Goal: Find specific page/section: Find specific page/section

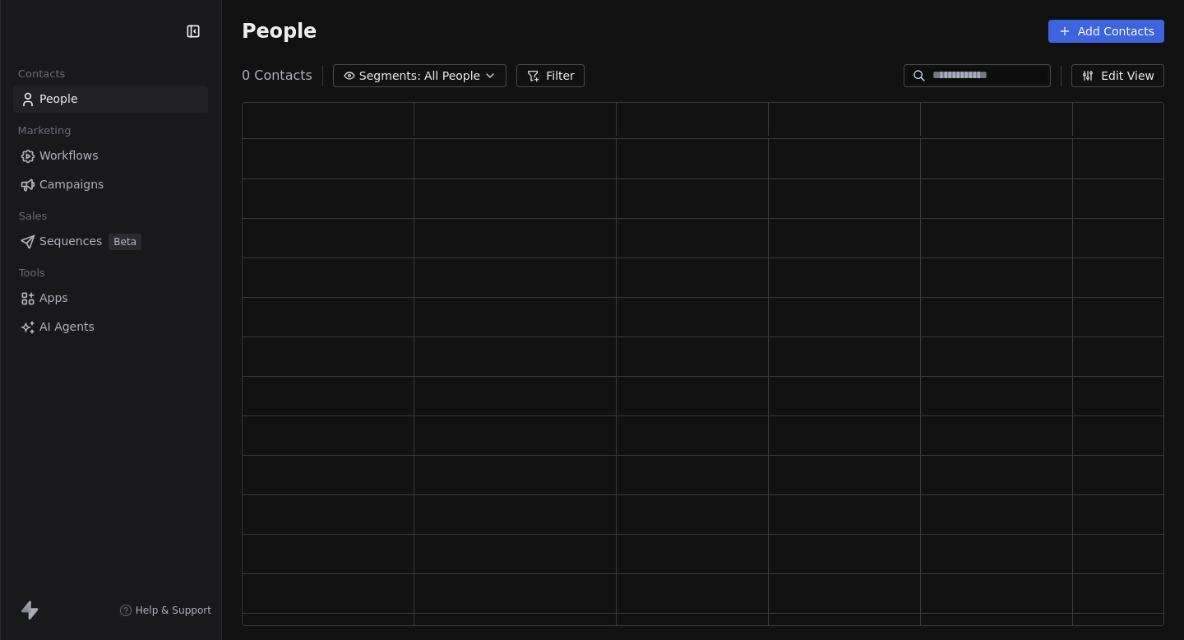
scroll to position [524, 923]
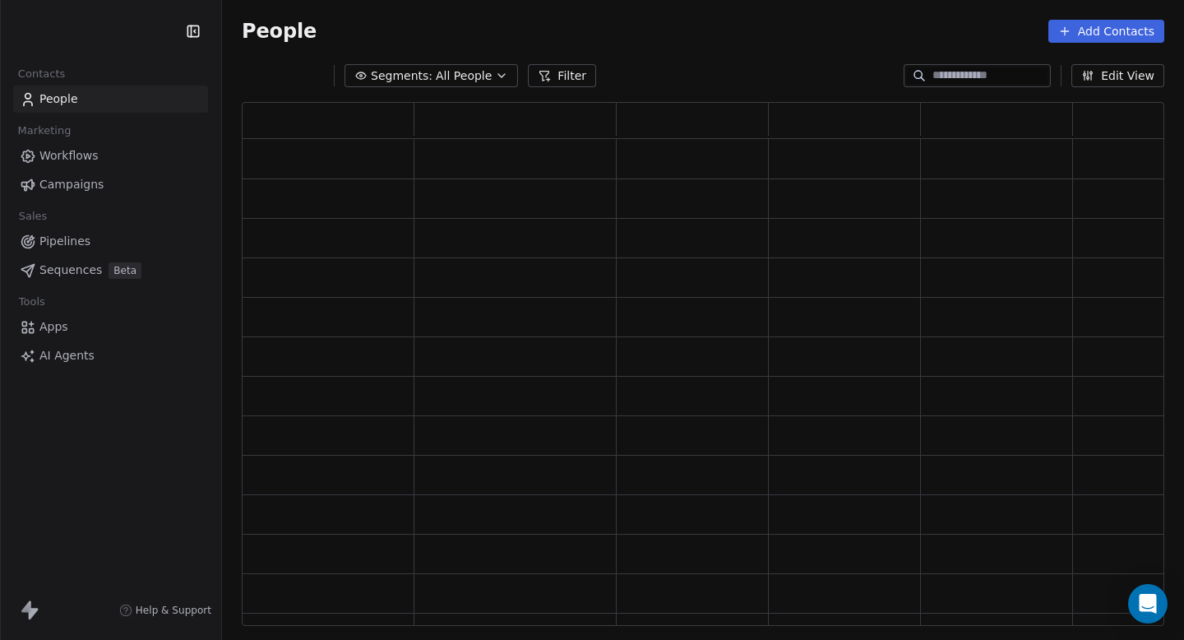
click at [123, 38] on html "Contacts People Marketing Workflows Campaigns Sales Pipelines Sequences Beta To…" at bounding box center [592, 320] width 1184 height 640
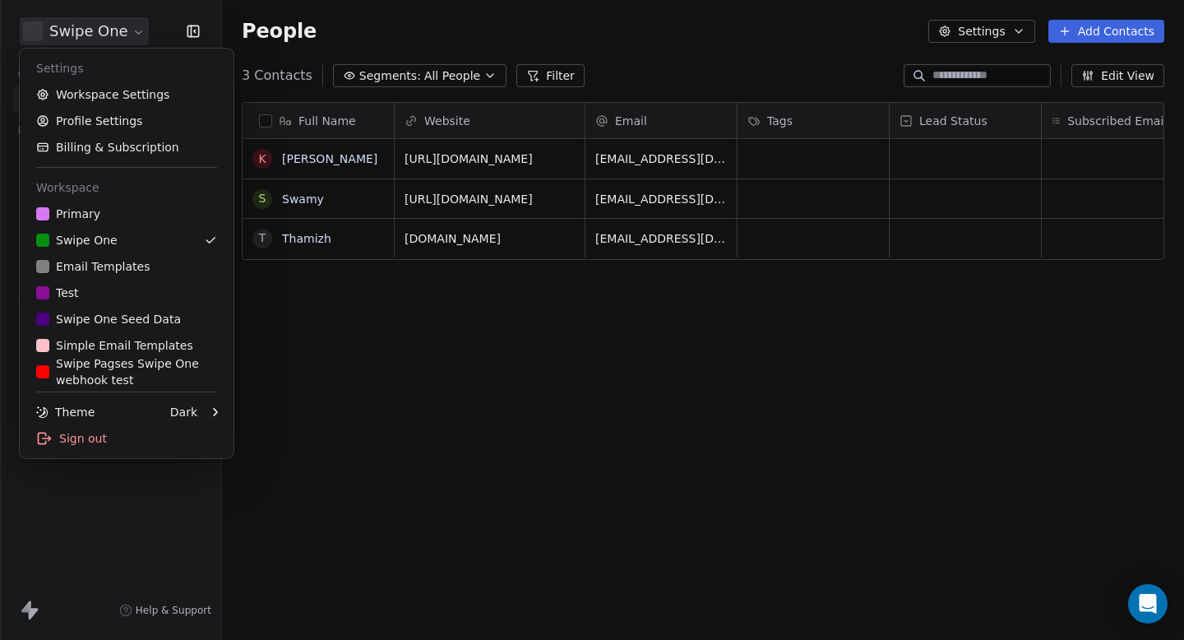
scroll to position [563, 962]
click at [162, 215] on div "Primary" at bounding box center [126, 214] width 181 height 16
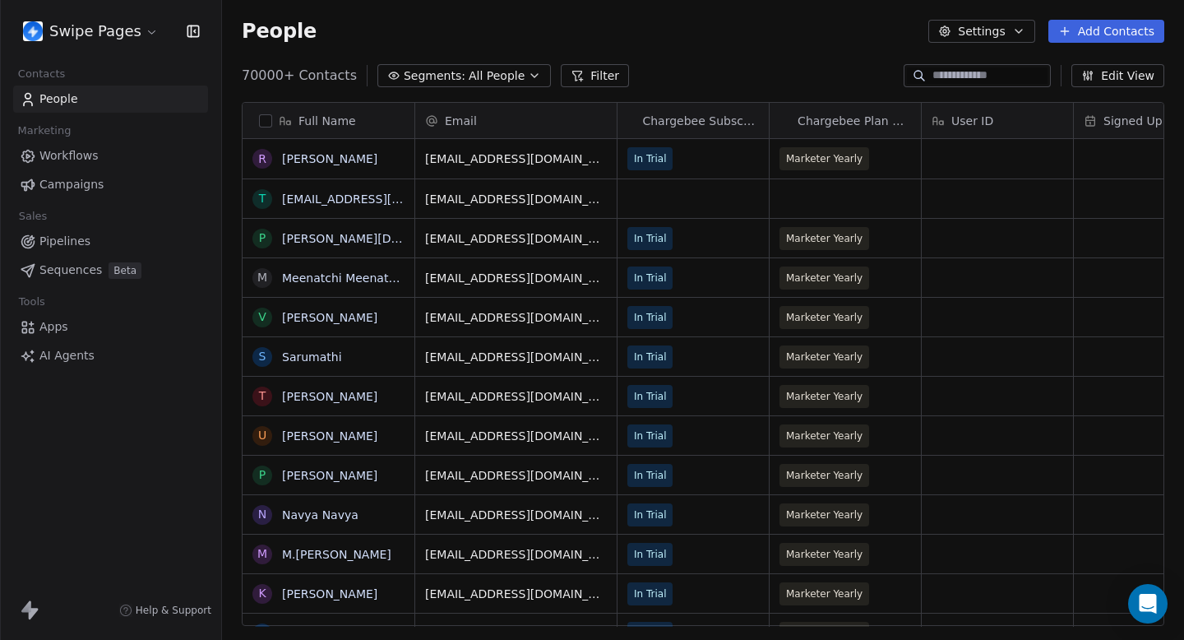
scroll to position [563, 962]
click at [113, 163] on link "Workflows" at bounding box center [110, 155] width 195 height 27
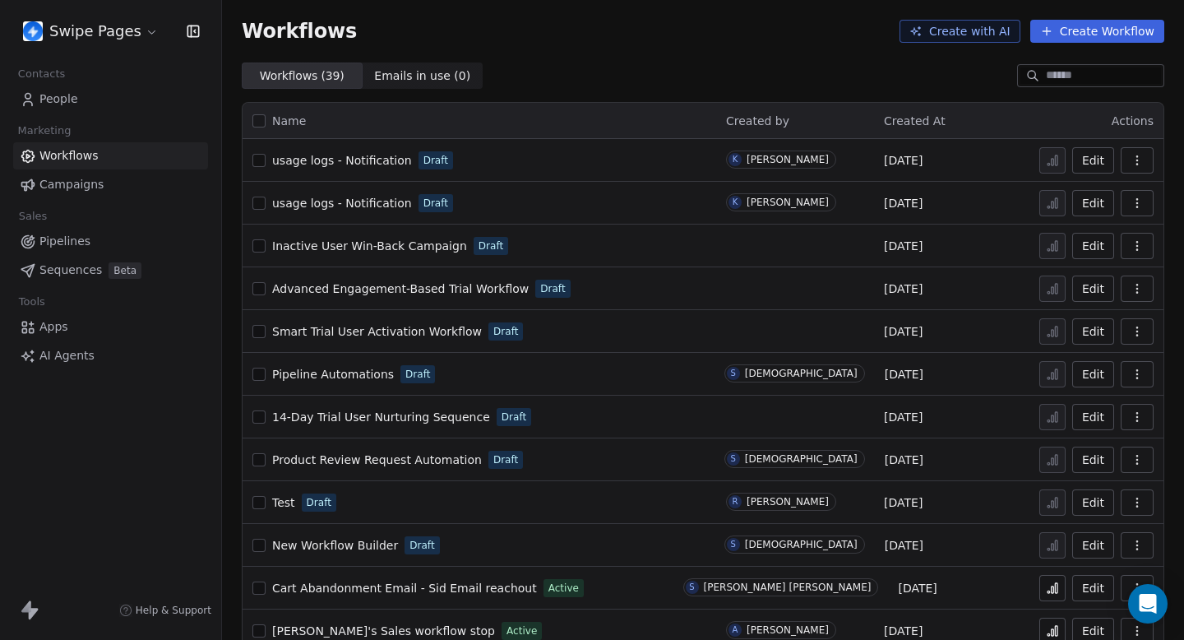
click at [1071, 76] on input at bounding box center [1103, 75] width 115 height 16
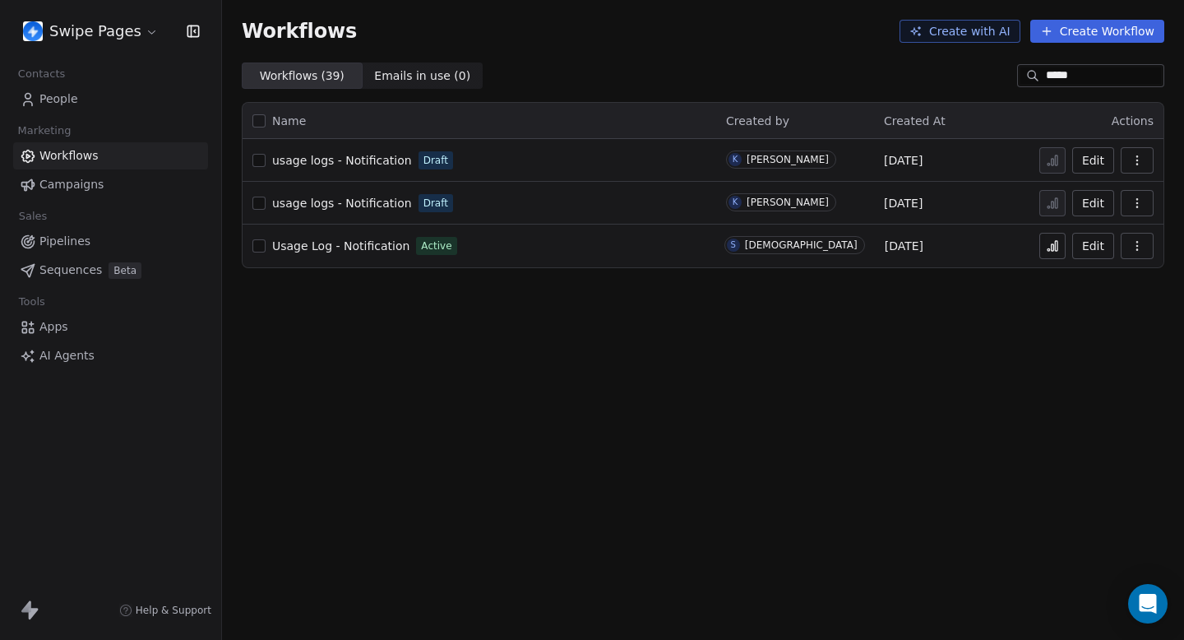
type input "*****"
click at [374, 243] on span "Usage Log - Notification" at bounding box center [340, 245] width 137 height 13
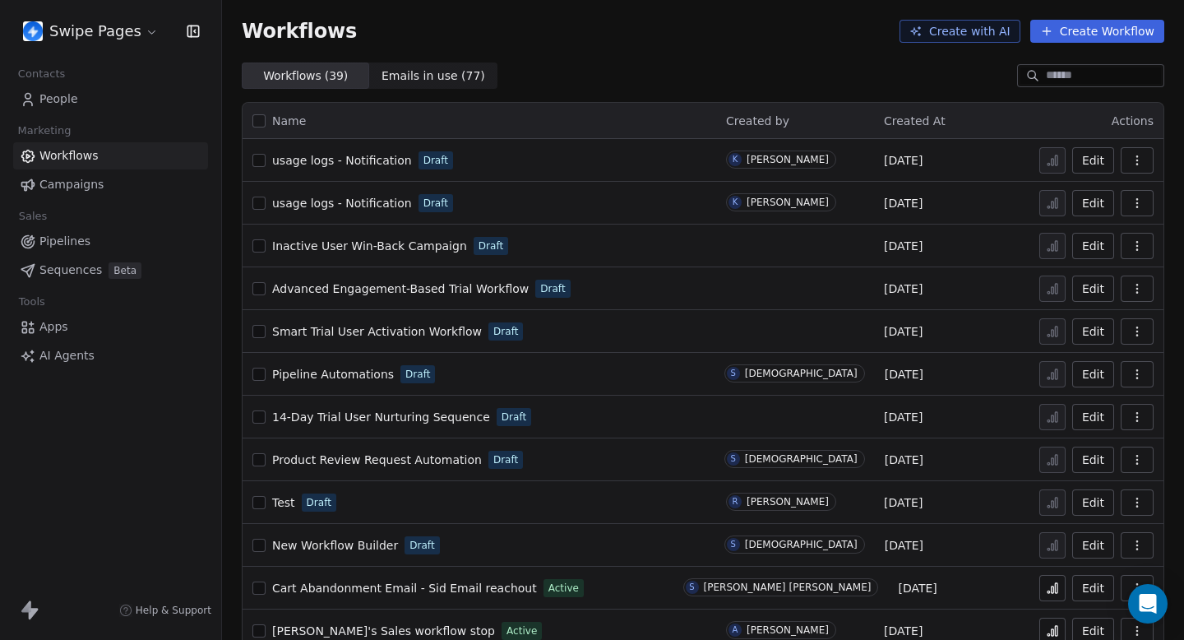
click at [1048, 72] on input at bounding box center [1103, 75] width 115 height 16
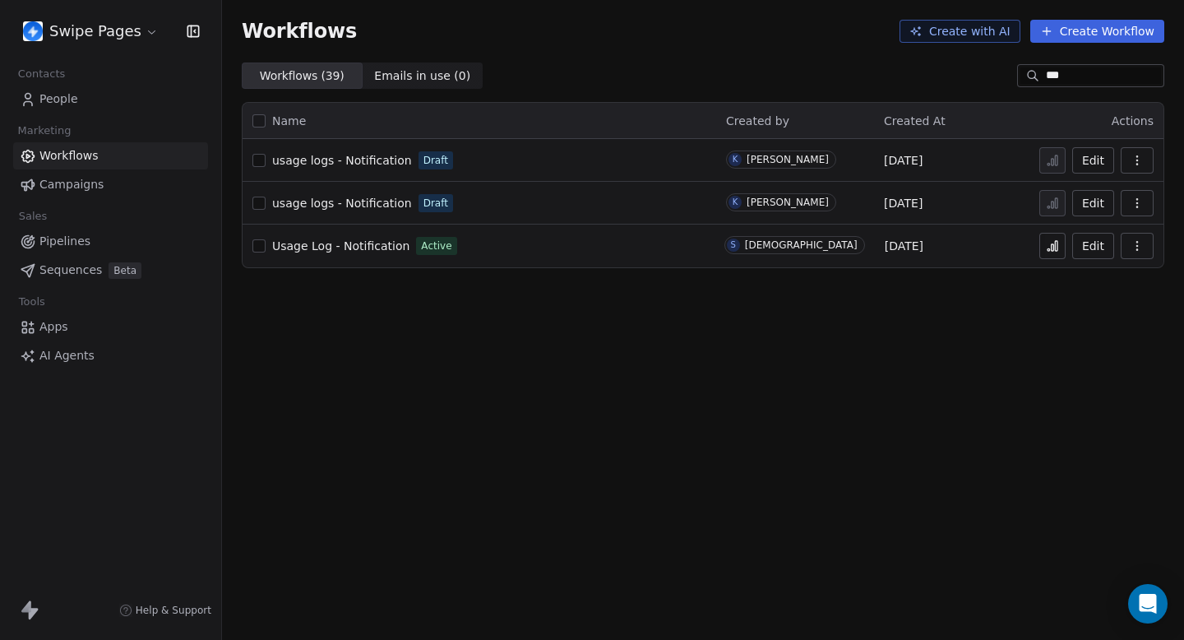
type input "***"
click at [384, 166] on span "usage logs - Notification" at bounding box center [342, 160] width 140 height 13
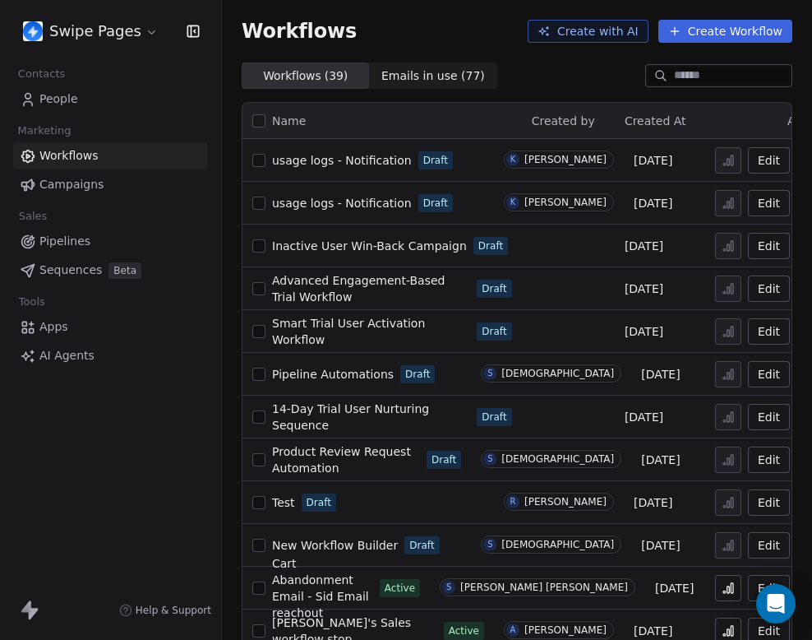
click at [773, 79] on input at bounding box center [731, 75] width 115 height 16
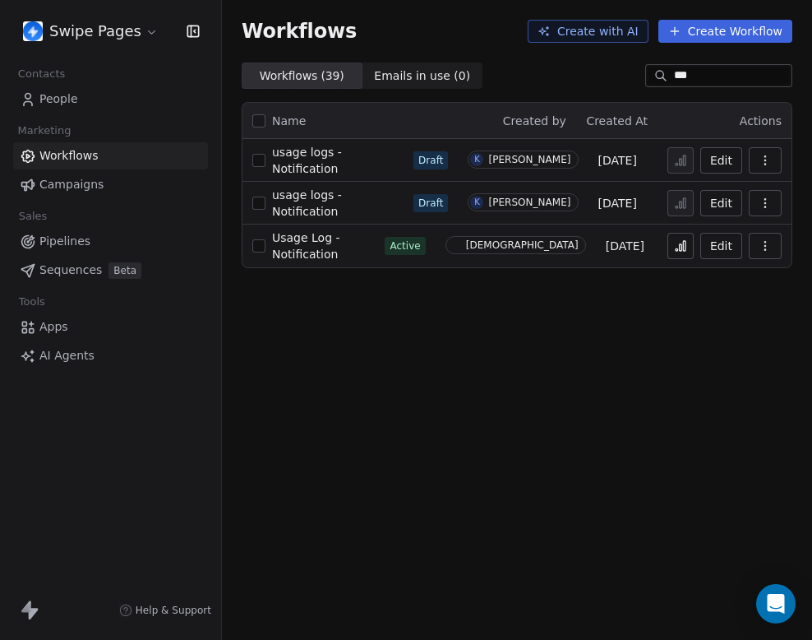
type input "***"
click at [340, 245] on span "Usage Log - Notification" at bounding box center [306, 246] width 68 height 30
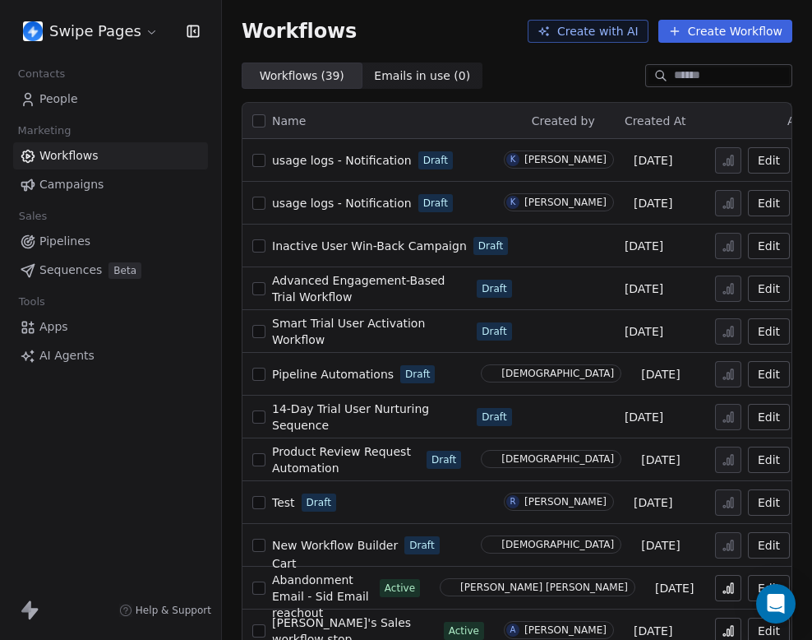
click at [100, 98] on link "People" at bounding box center [110, 99] width 195 height 27
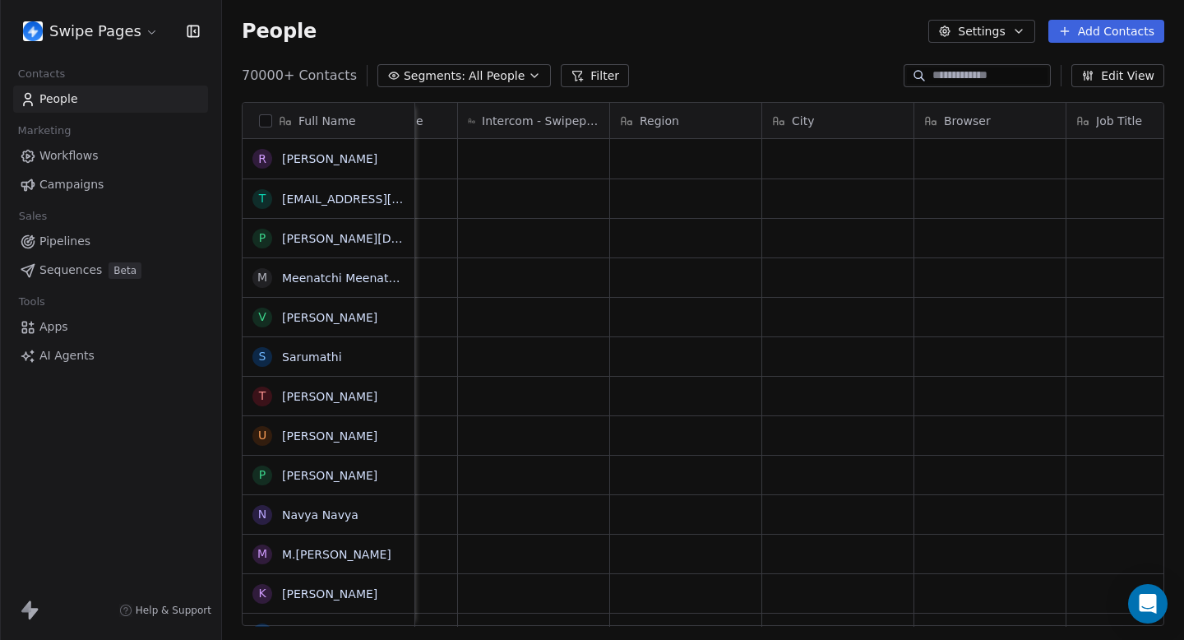
scroll to position [0, 4812]
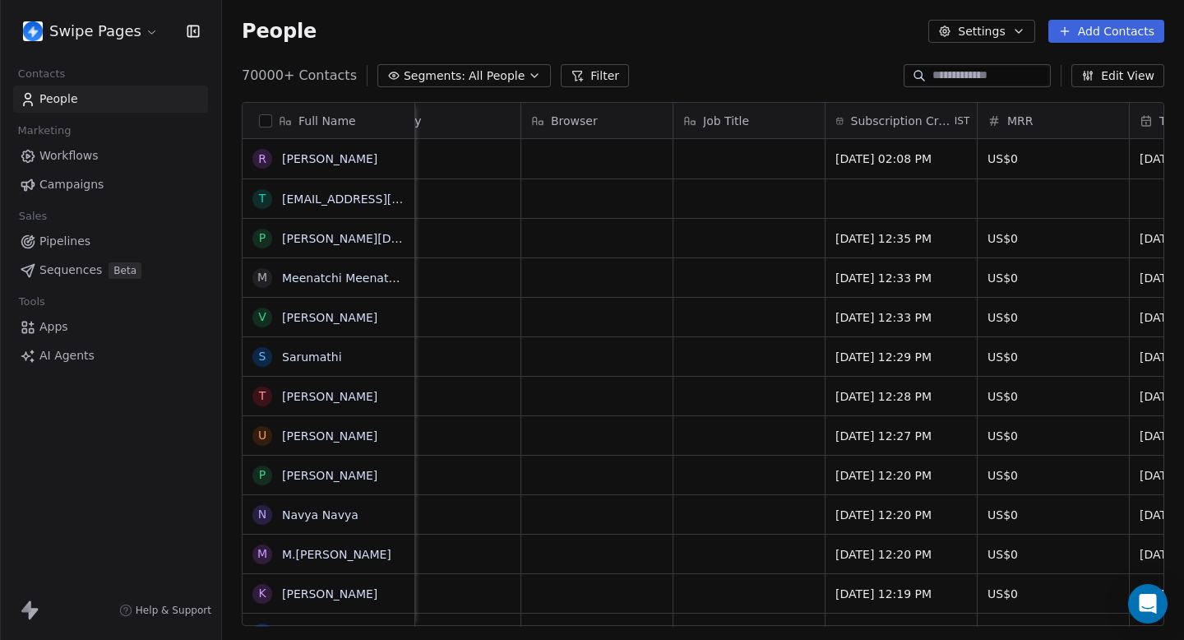
click at [812, 71] on button "Edit View" at bounding box center [1117, 75] width 93 height 23
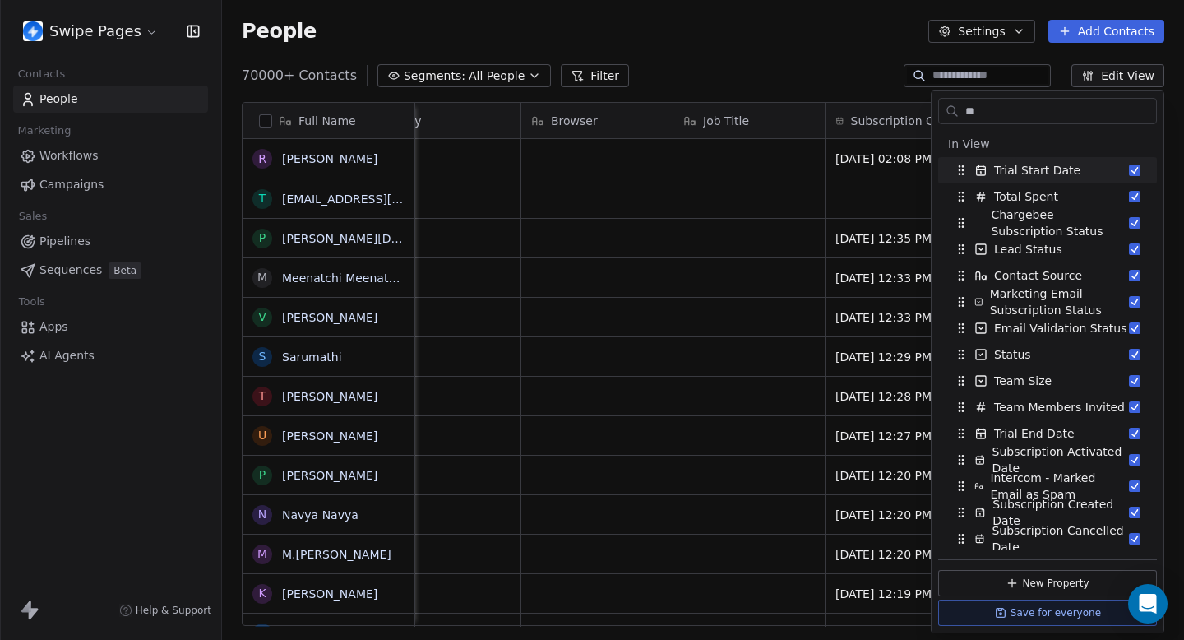
scroll to position [130, 0]
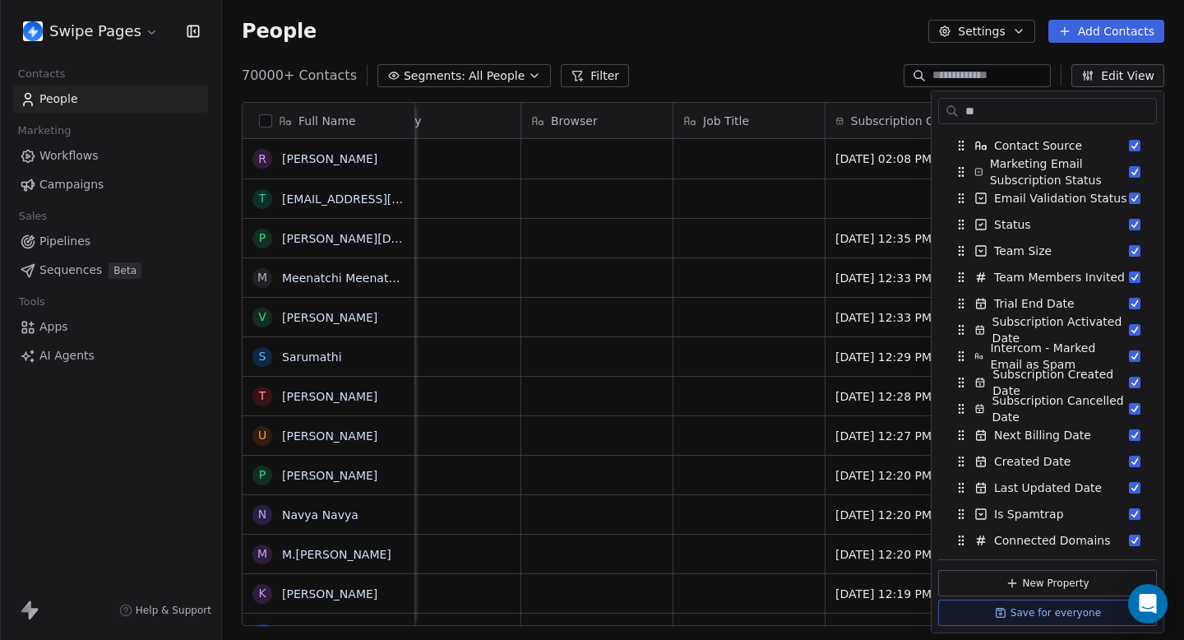
type input "*"
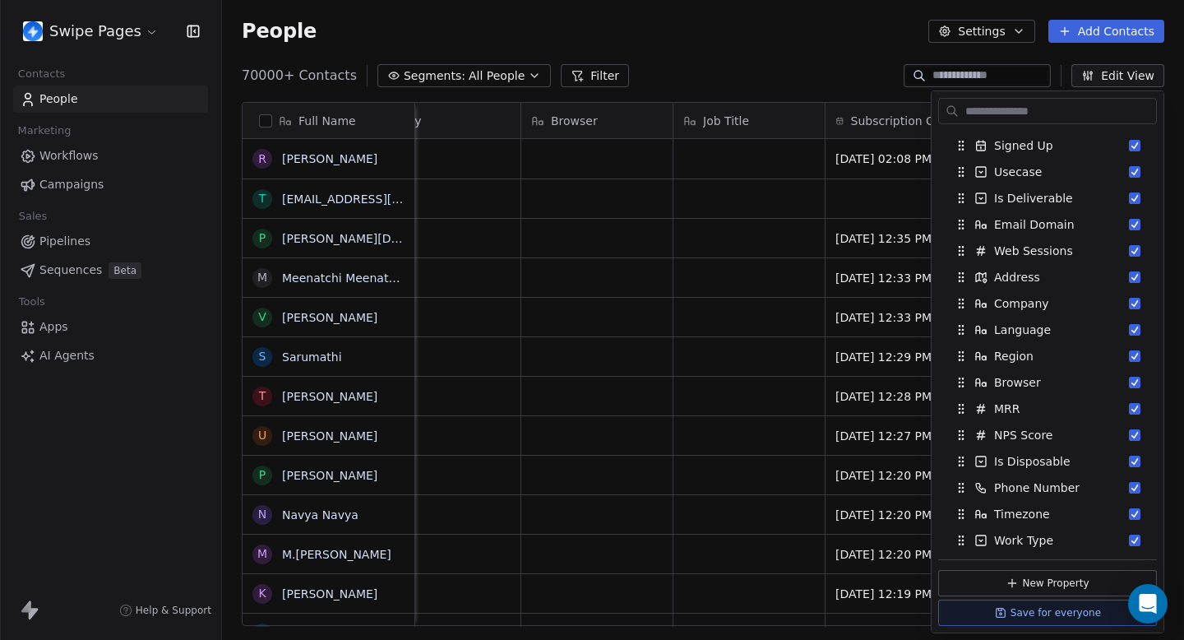
click at [762, 69] on div "70000+ Contacts Segments: All People Filter Edit View" at bounding box center [703, 75] width 962 height 26
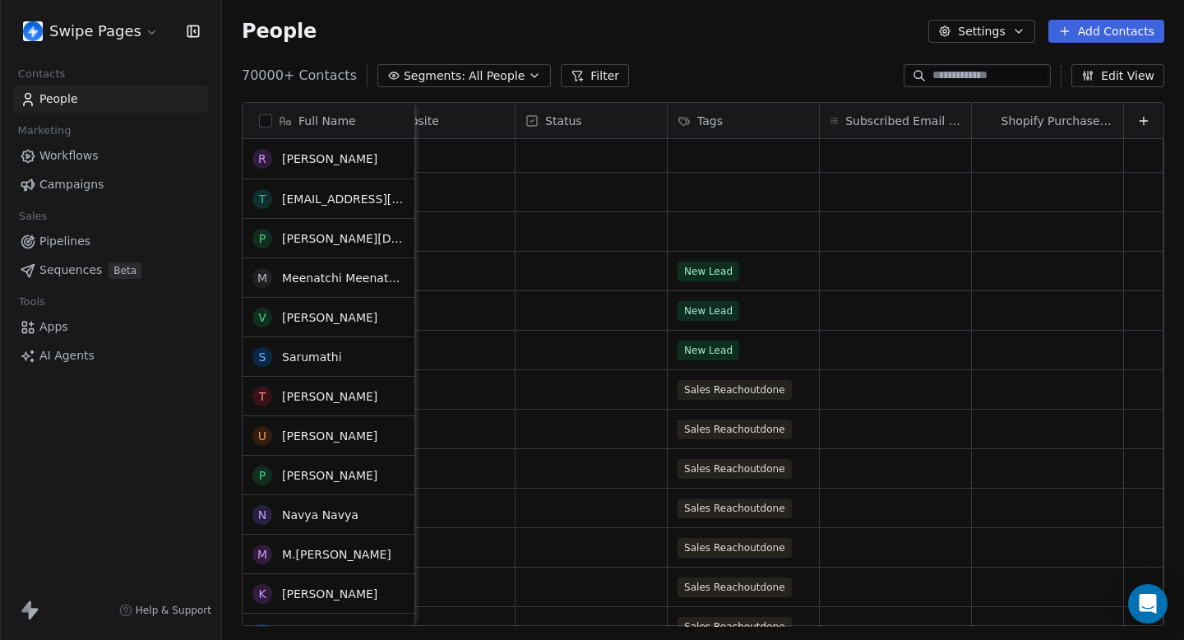
scroll to position [243, 0]
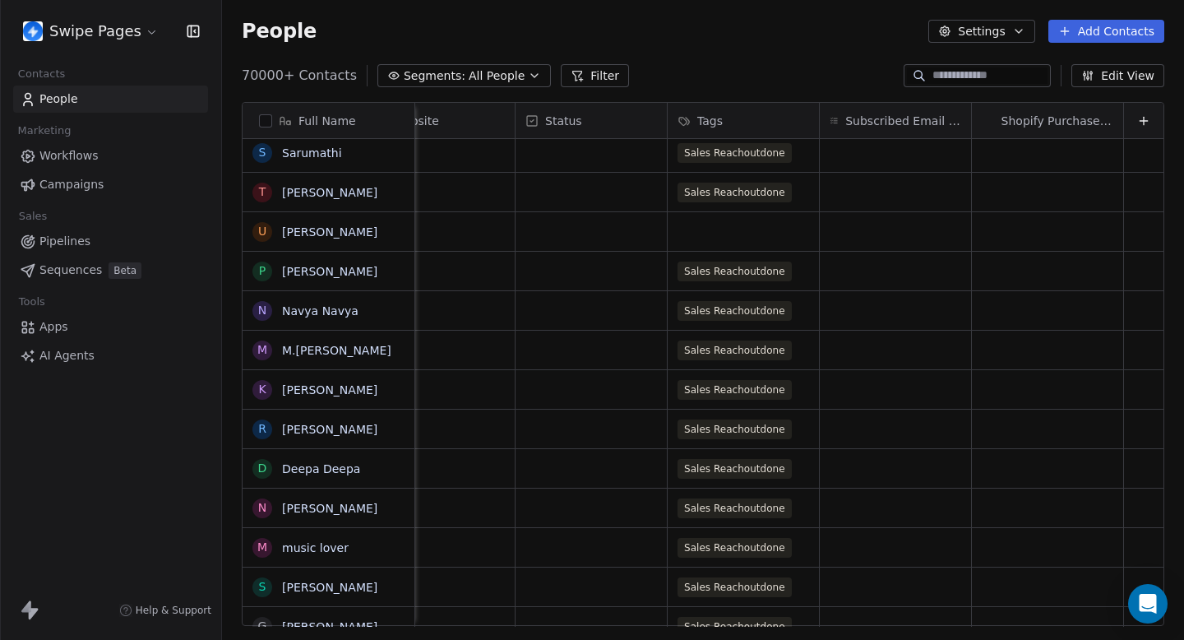
click at [111, 153] on link "Workflows" at bounding box center [110, 155] width 195 height 27
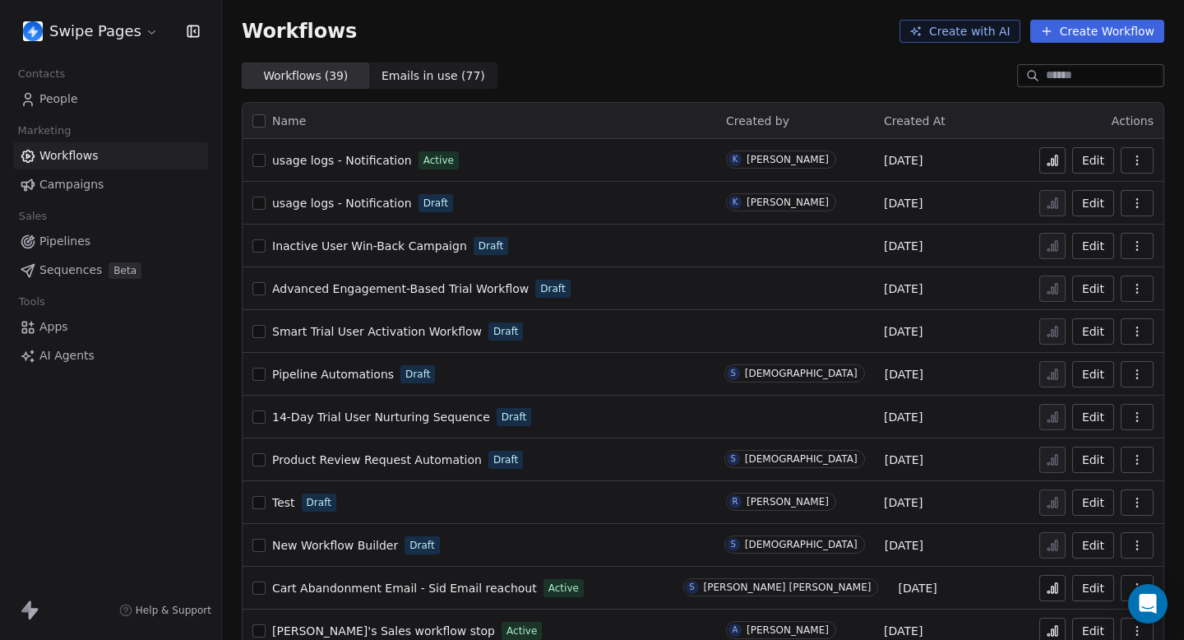
click at [812, 79] on input at bounding box center [1103, 75] width 115 height 16
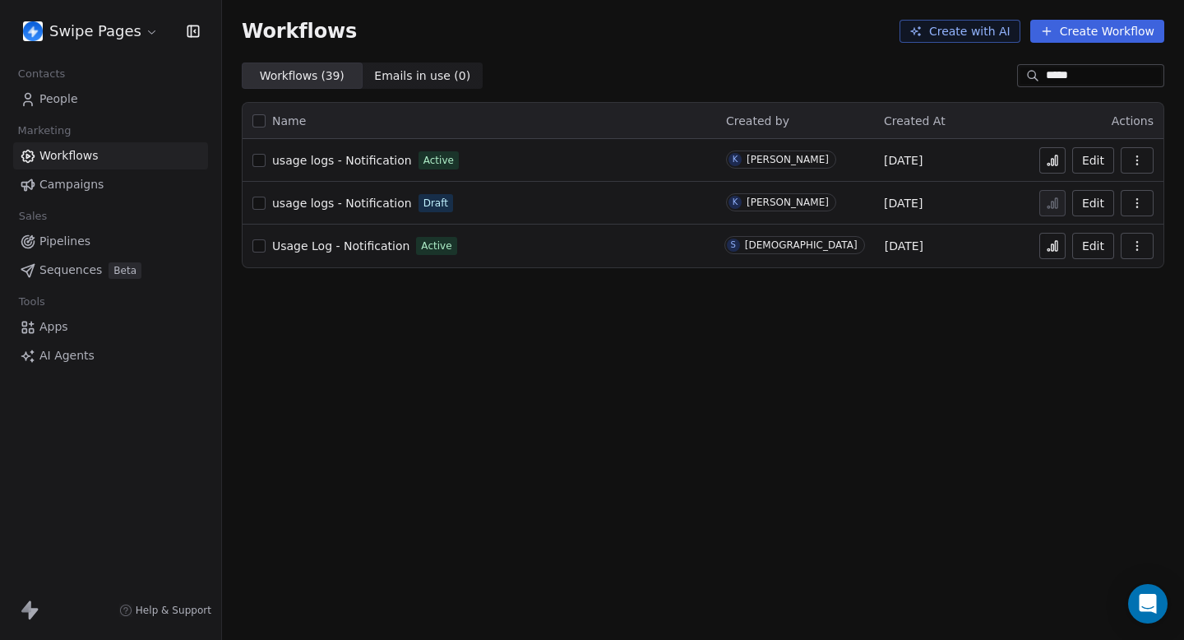
type input "*****"
click at [362, 201] on span "usage logs - Notification" at bounding box center [342, 203] width 140 height 13
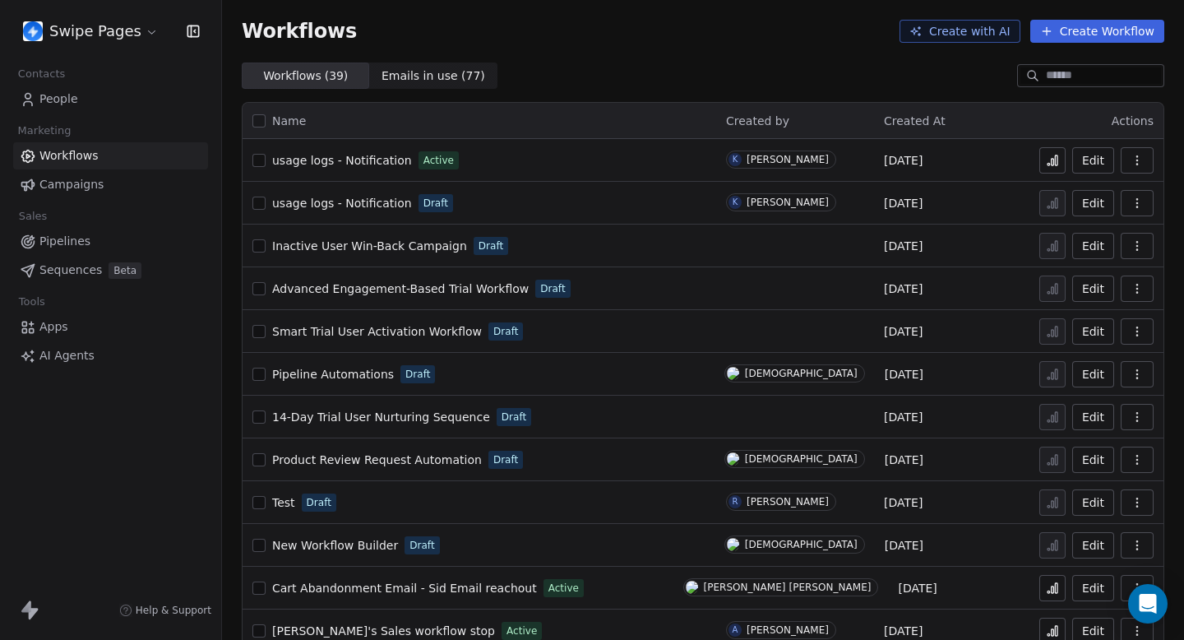
click at [1078, 72] on input at bounding box center [1103, 75] width 115 height 16
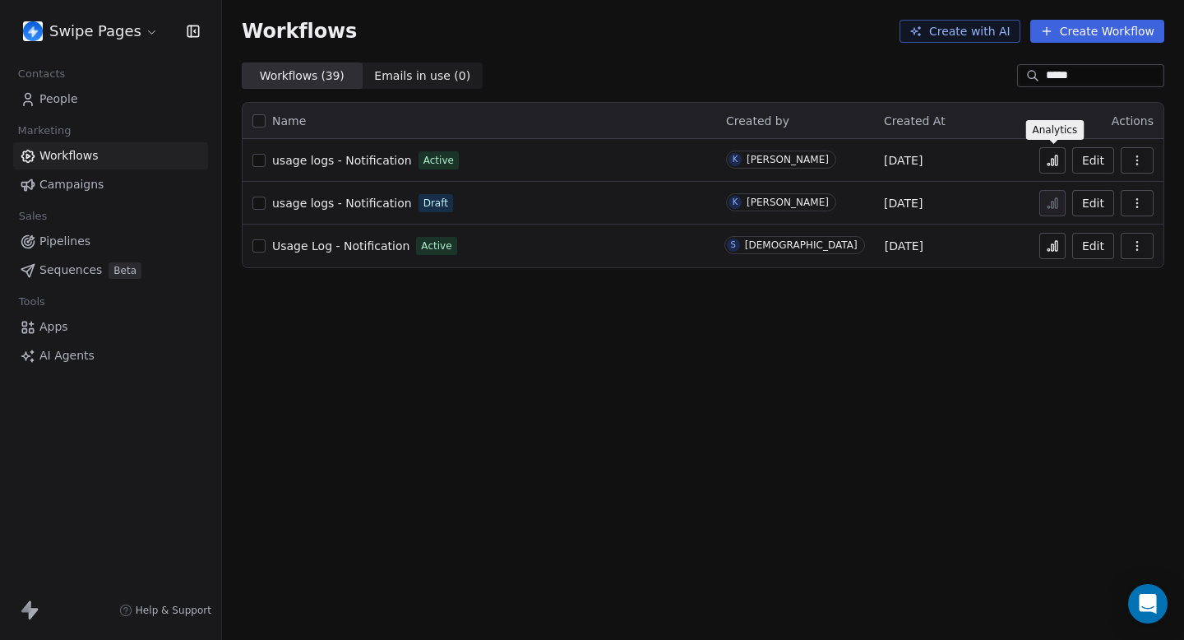
type input "*****"
click at [1050, 158] on icon at bounding box center [1052, 160] width 13 height 13
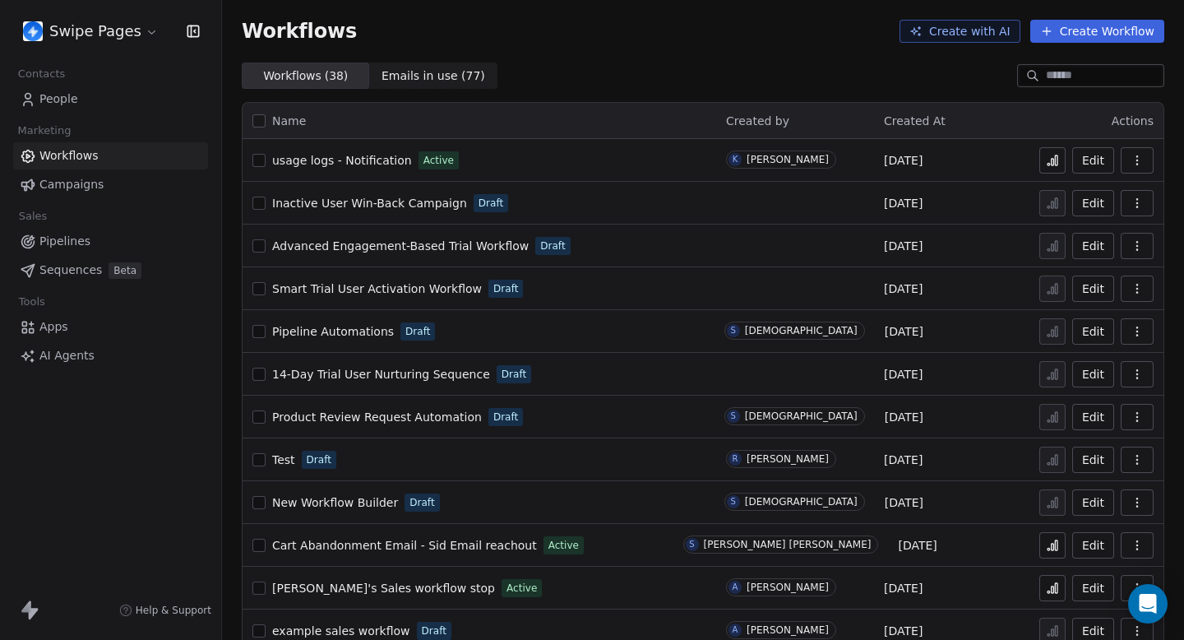
click at [1051, 67] on input at bounding box center [1103, 75] width 115 height 16
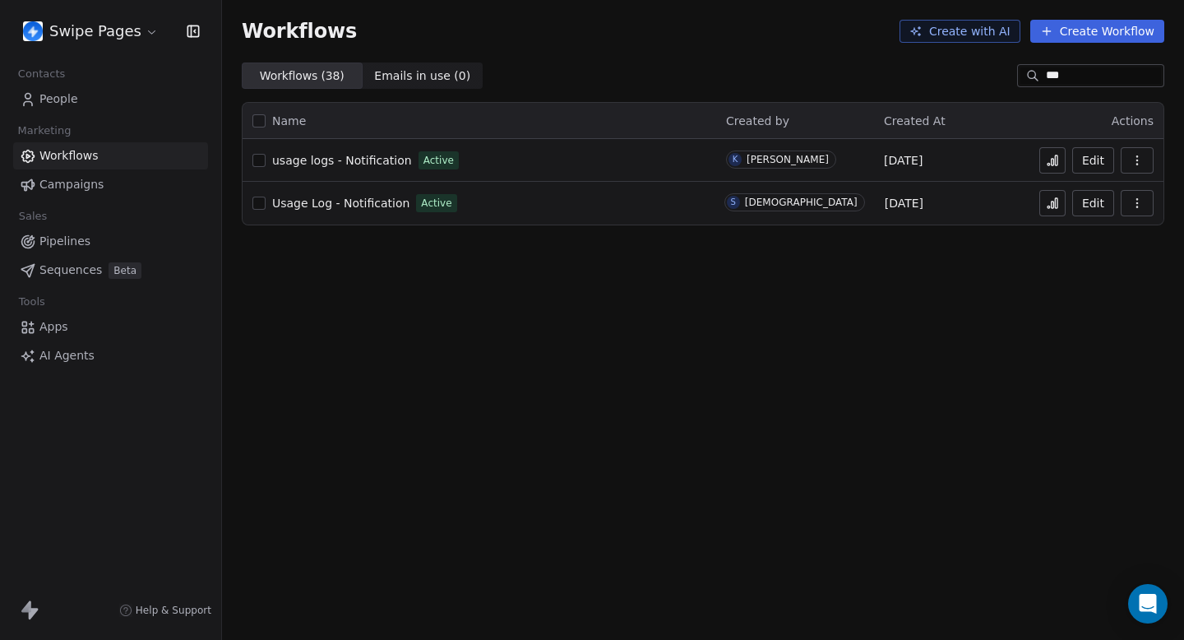
type input "***"
click at [378, 200] on span "Usage Log - Notification" at bounding box center [340, 203] width 137 height 13
